Goal: Information Seeking & Learning: Learn about a topic

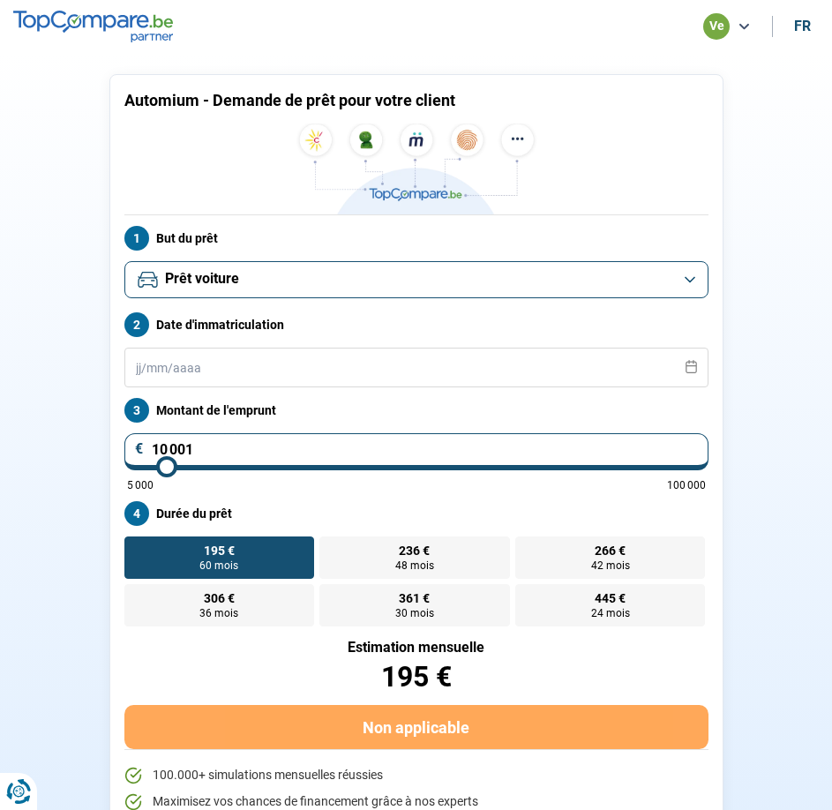
drag, startPoint x: 719, startPoint y: 24, endPoint x: 729, endPoint y: 30, distance: 12.3
click at [722, 26] on div "ve" at bounding box center [716, 26] width 26 height 26
drag, startPoint x: 773, startPoint y: 62, endPoint x: 786, endPoint y: 48, distance: 19.3
click at [774, 64] on section "Automium - Demande de prêt pour votre client But du prêt Prêt personnel Prêt vo…" at bounding box center [416, 472] width 832 height 839
click at [703, 26] on div "ve" at bounding box center [716, 26] width 26 height 26
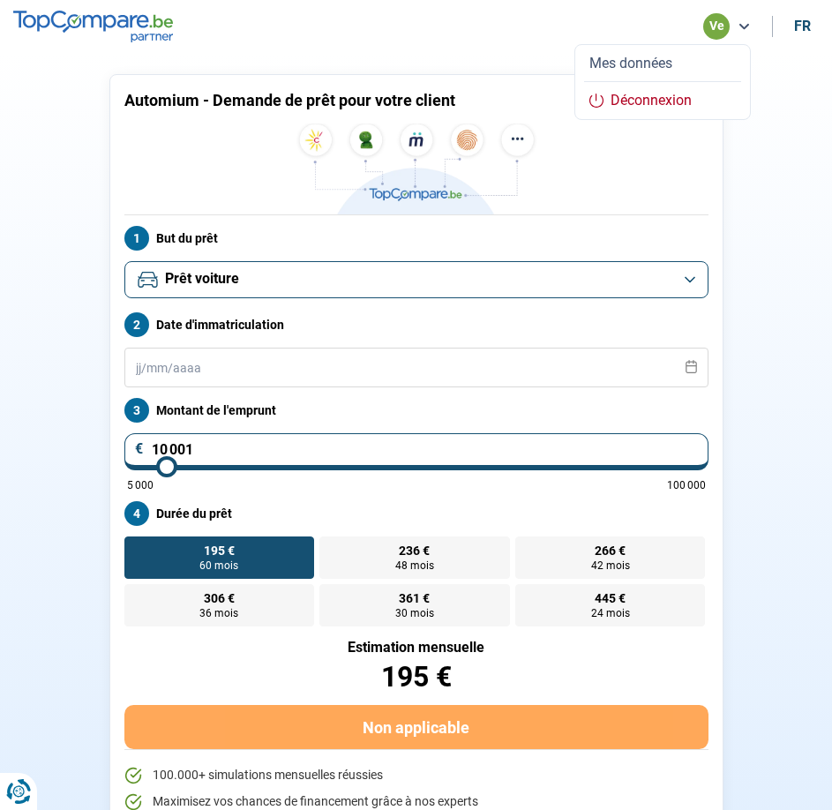
click at [814, 29] on li "fr" at bounding box center [800, 26] width 35 height 17
click at [808, 25] on div "fr" at bounding box center [801, 26] width 14 height 17
type input "10.001"
type input "10000"
select select "nl"
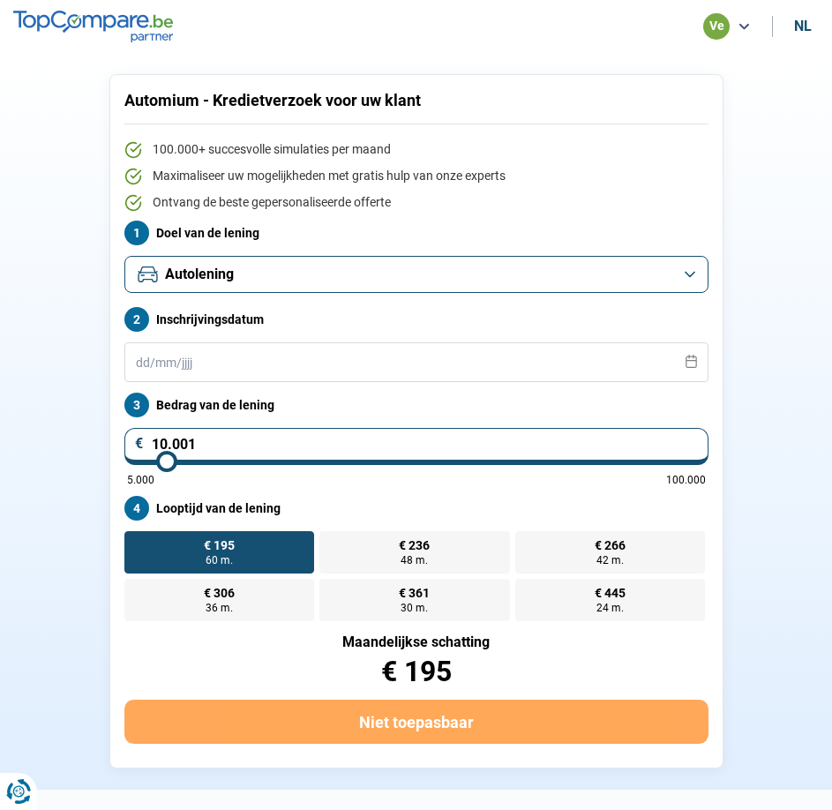
click at [802, 26] on div "nl" at bounding box center [801, 26] width 14 height 17
type input "10 001"
type input "10000"
select select "fr"
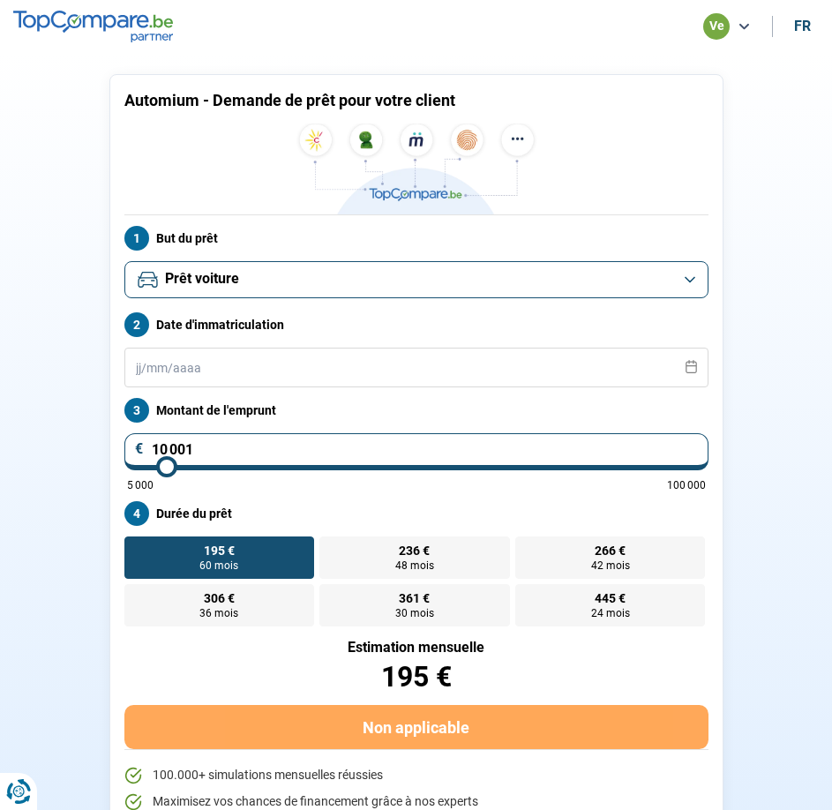
click at [728, 15] on div "ve" at bounding box center [727, 26] width 48 height 26
click at [658, 63] on button "Mes données" at bounding box center [662, 63] width 157 height 19
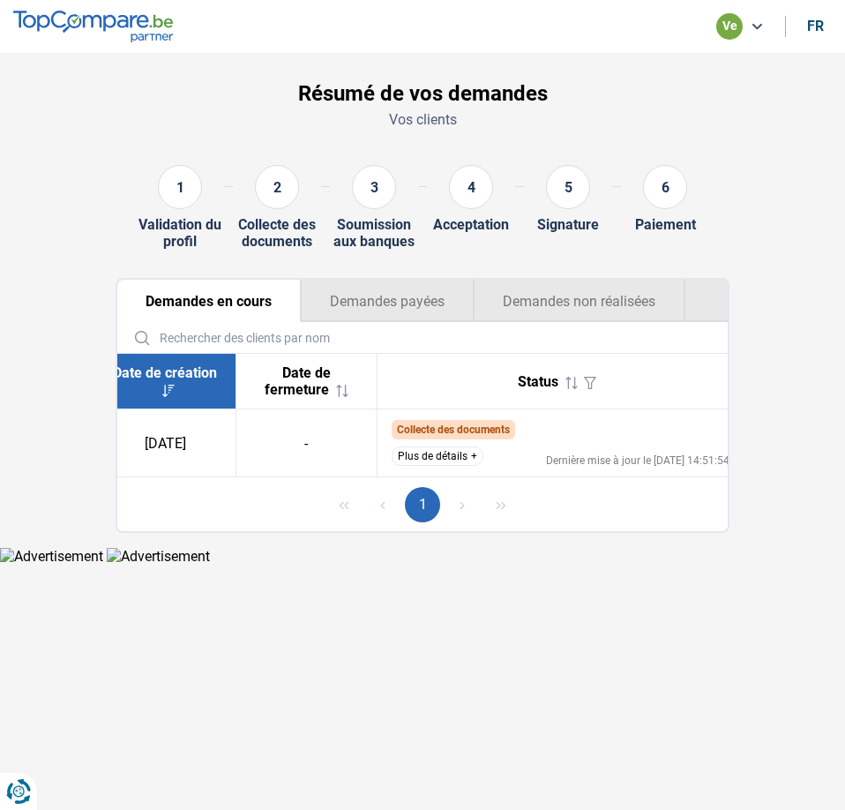
scroll to position [0, 305]
click at [484, 449] on div "Plus de détails Dernière mise à jour le [DATE] 14:51:54" at bounding box center [561, 455] width 339 height 19
click at [472, 456] on button "Plus de détails" at bounding box center [438, 455] width 92 height 19
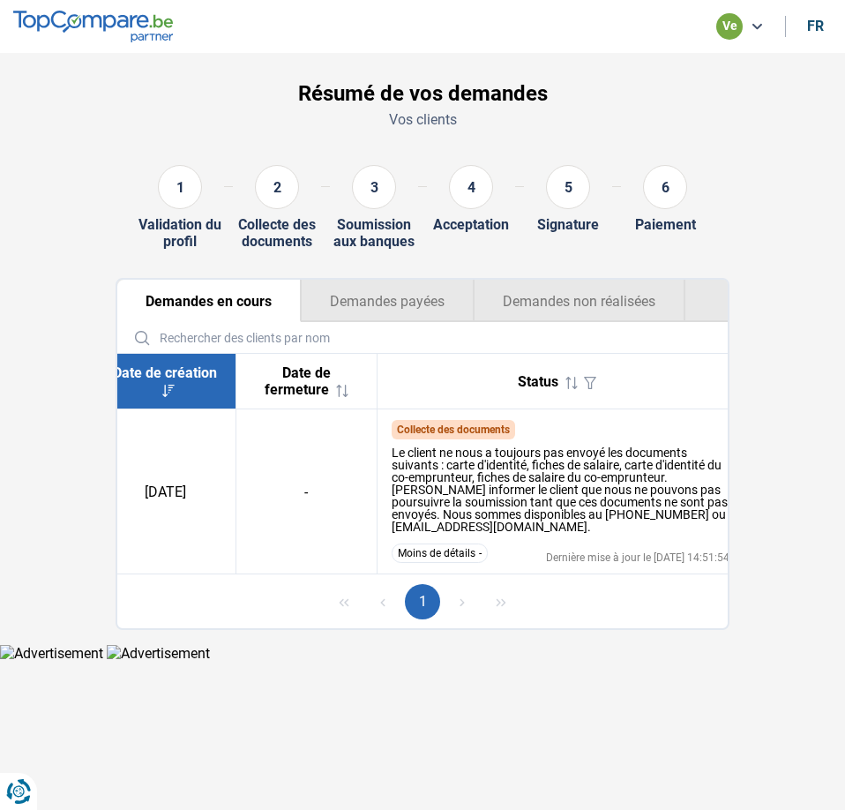
click at [481, 662] on html "Vous avez le contrôle de vos données Nous utilisons des cookies, tout comme nos…" at bounding box center [422, 331] width 845 height 662
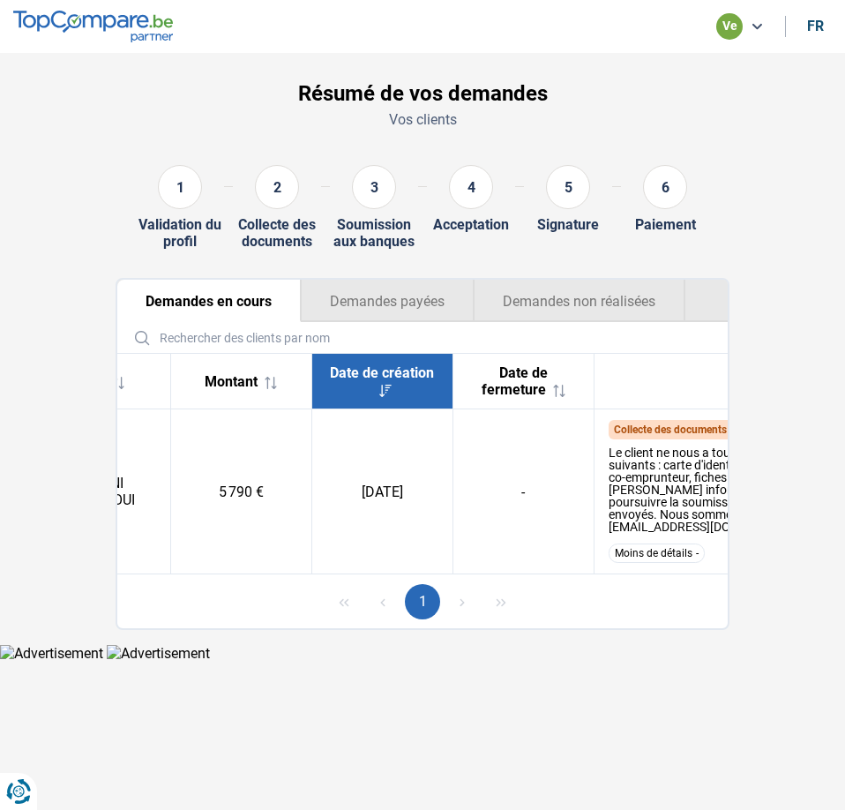
scroll to position [0, 0]
